Goal: Find contact information: Find contact information

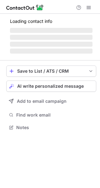
scroll to position [3, 3]
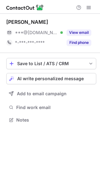
click at [27, 20] on div "[PERSON_NAME]" at bounding box center [27, 22] width 42 height 6
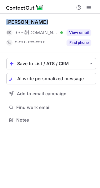
click at [27, 20] on div "[PERSON_NAME]" at bounding box center [27, 22] width 42 height 6
copy div "[PERSON_NAME]"
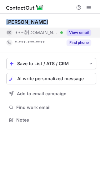
click at [73, 32] on button "View email" at bounding box center [79, 32] width 25 height 6
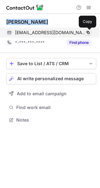
click at [89, 33] on span at bounding box center [88, 32] width 5 height 5
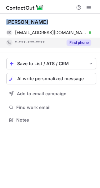
click at [82, 44] on button "Find phone" at bounding box center [79, 42] width 25 height 6
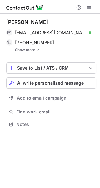
click at [17, 50] on link "Show more" at bounding box center [55, 50] width 81 height 4
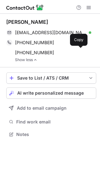
scroll to position [130, 100]
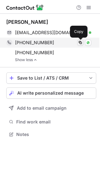
click at [79, 43] on span at bounding box center [80, 42] width 5 height 5
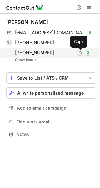
click at [81, 53] on span at bounding box center [80, 52] width 5 height 5
